Goal: Information Seeking & Learning: Learn about a topic

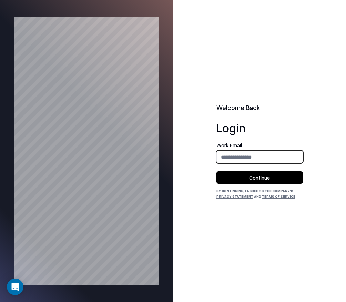
click at [253, 156] on input "email" at bounding box center [260, 156] width 86 height 13
type input "**********"
click at [255, 176] on button "Continue" at bounding box center [259, 177] width 86 height 12
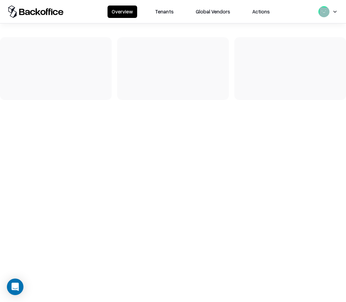
click at [159, 13] on button "Tenants" at bounding box center [164, 12] width 27 height 12
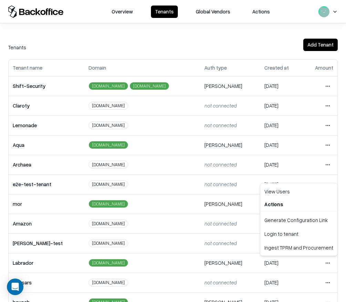
click at [326, 261] on html "Overview Tenants Global Vendors Actions Tenants Add Tenant Tenant name Domain A…" at bounding box center [173, 151] width 346 height 302
click at [310, 231] on div "Login to tenant" at bounding box center [298, 233] width 74 height 14
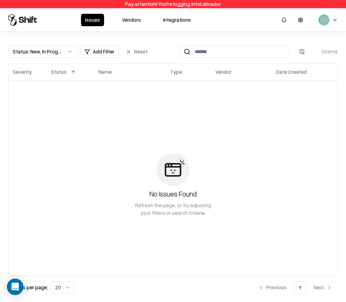
click at [131, 20] on button "Vendors" at bounding box center [131, 20] width 27 height 12
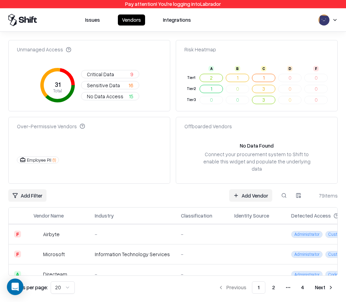
click at [284, 189] on button at bounding box center [283, 195] width 12 height 12
paste input "**********"
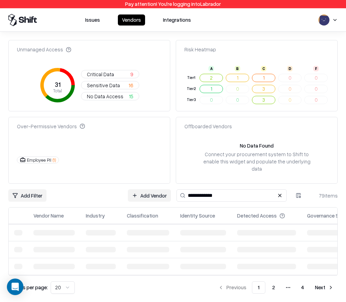
type input "**********"
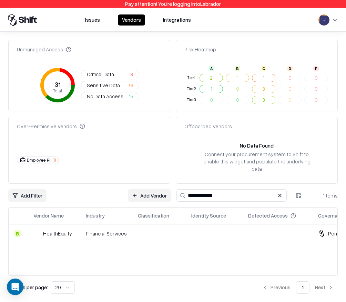
click at [162, 230] on div "-" at bounding box center [159, 233] width 42 height 7
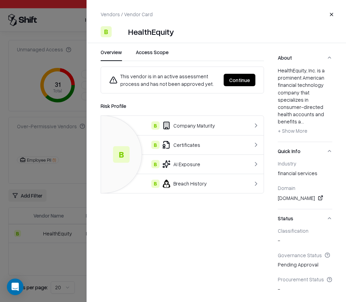
click at [200, 190] on td "B Breach History" at bounding box center [173, 182] width 144 height 19
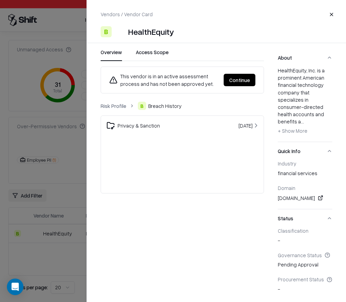
drag, startPoint x: 115, startPoint y: 110, endPoint x: 118, endPoint y: 108, distance: 3.7
click at [115, 110] on div "Risk Profile B Breach History Privacy & Sanction Dec 20, 2024" at bounding box center [182, 148] width 163 height 92
click at [118, 107] on link "Risk Profile" at bounding box center [113, 105] width 25 height 7
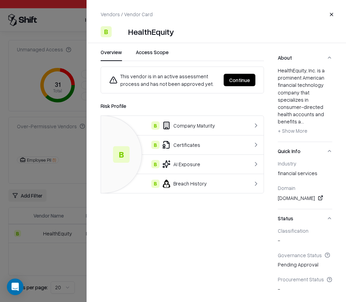
click at [224, 132] on td "B Company Maturity" at bounding box center [173, 125] width 144 height 19
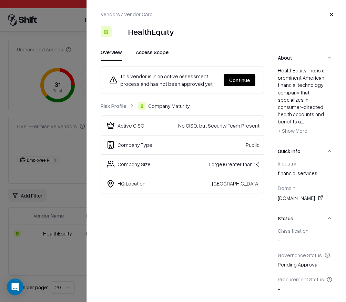
click at [186, 124] on div "No CISO, but Security Team Present" at bounding box center [213, 125] width 91 height 7
click at [124, 125] on div "Active CISO" at bounding box center [130, 125] width 27 height 7
click at [139, 126] on div "Active CISO" at bounding box center [130, 125] width 27 height 7
click at [146, 35] on div "HealthEquity" at bounding box center [151, 31] width 46 height 11
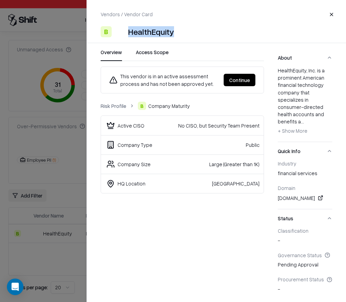
click at [146, 35] on div "HealthEquity" at bounding box center [151, 31] width 46 height 11
copy div "HealthEquity"
click at [133, 126] on div "Active CISO" at bounding box center [130, 125] width 27 height 7
drag, startPoint x: 133, startPoint y: 126, endPoint x: 222, endPoint y: 159, distance: 94.5
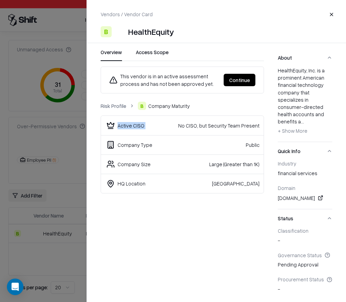
click at [133, 126] on div "Active CISO" at bounding box center [130, 125] width 27 height 7
copy div "Active CISO"
click at [131, 144] on div "Company Type" at bounding box center [134, 144] width 35 height 7
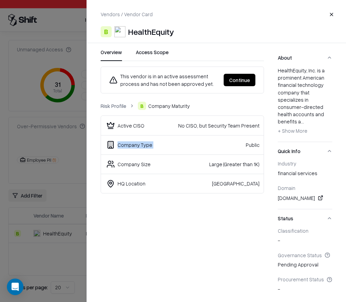
copy div "Company Type"
click at [129, 165] on div "Company Size" at bounding box center [133, 163] width 33 height 7
copy div "Company"
click at [130, 184] on div "HQ Location" at bounding box center [131, 183] width 28 height 7
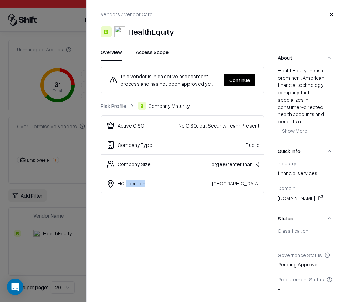
click at [130, 184] on div "HQ Location" at bounding box center [131, 183] width 28 height 7
copy div "HQ Location"
click at [291, 125] on button "- Show Less + Show More" at bounding box center [292, 130] width 30 height 11
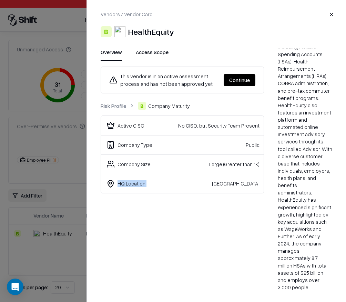
scroll to position [274, 0]
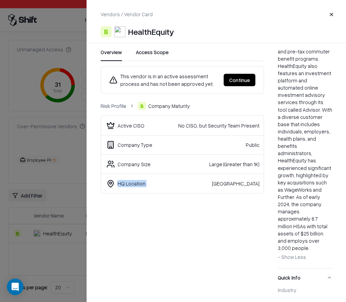
click at [292, 253] on span "- Show Less" at bounding box center [291, 256] width 28 height 6
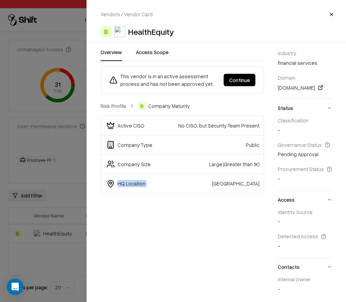
scroll to position [134, 0]
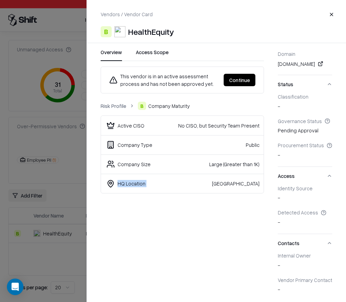
drag, startPoint x: 106, startPoint y: 107, endPoint x: 116, endPoint y: 113, distance: 11.9
click at [106, 107] on link "Risk Profile" at bounding box center [113, 105] width 25 height 7
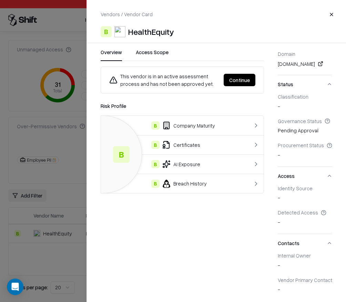
click at [196, 147] on div "B Certificates" at bounding box center [172, 144] width 133 height 8
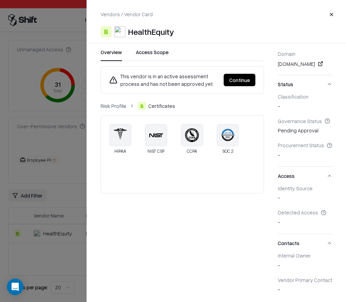
click at [109, 105] on link "Risk Profile" at bounding box center [113, 105] width 25 height 7
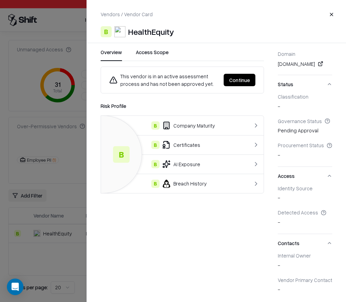
click at [195, 160] on div "B AI Exposure" at bounding box center [172, 164] width 133 height 8
